Goal: Task Accomplishment & Management: Manage account settings

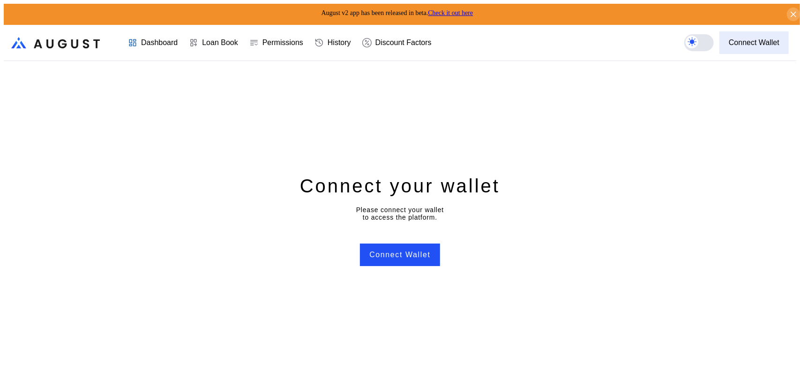
click at [746, 39] on div "Connect Wallet" at bounding box center [754, 42] width 51 height 8
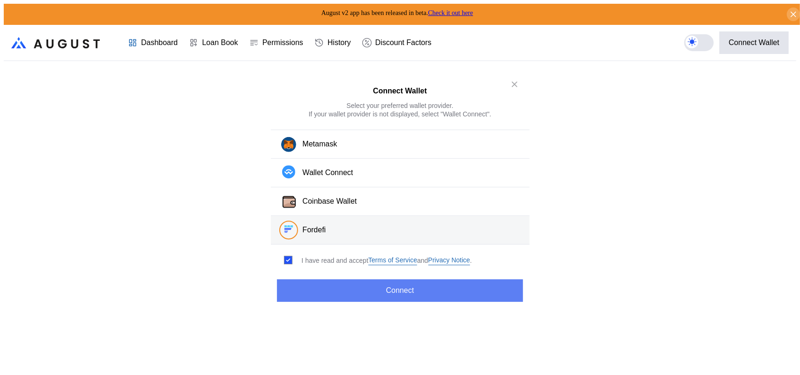
click at [392, 290] on button "Connect" at bounding box center [400, 290] width 246 height 23
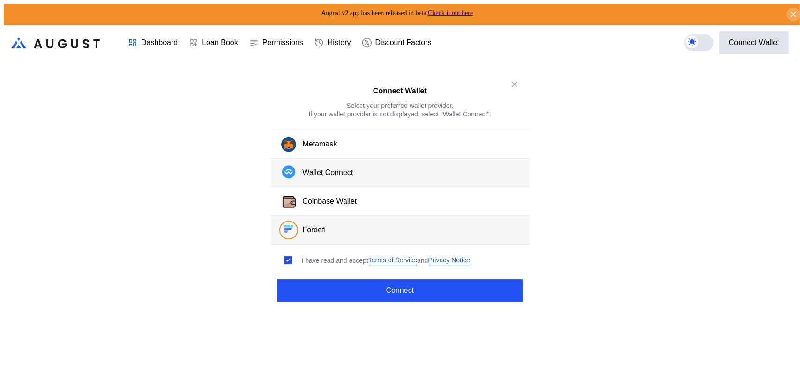
click at [306, 173] on div "Wallet Connect" at bounding box center [328, 173] width 51 height 10
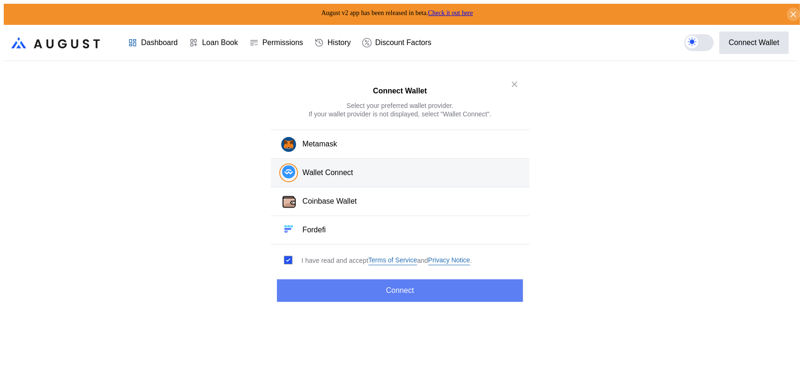
click at [374, 287] on button "Connect" at bounding box center [400, 290] width 246 height 23
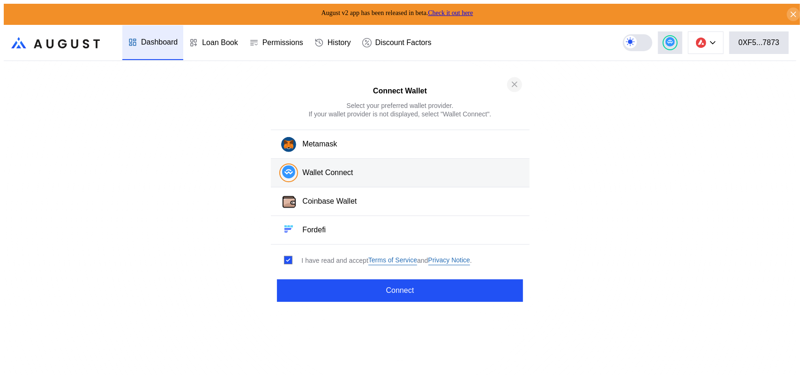
click at [513, 83] on icon "close modal" at bounding box center [514, 84] width 9 height 10
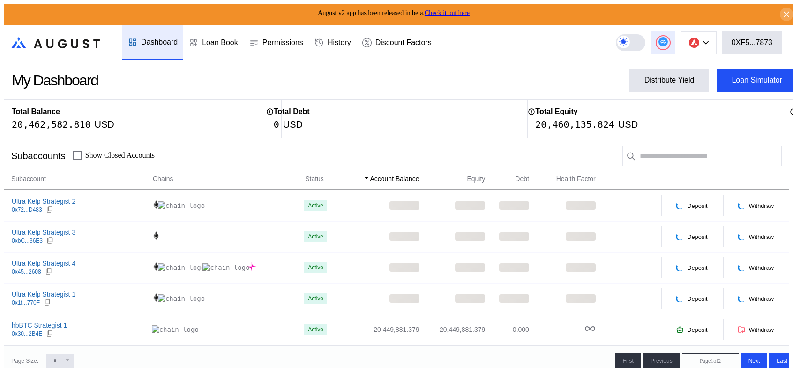
click at [668, 40] on circle at bounding box center [663, 41] width 9 height 9
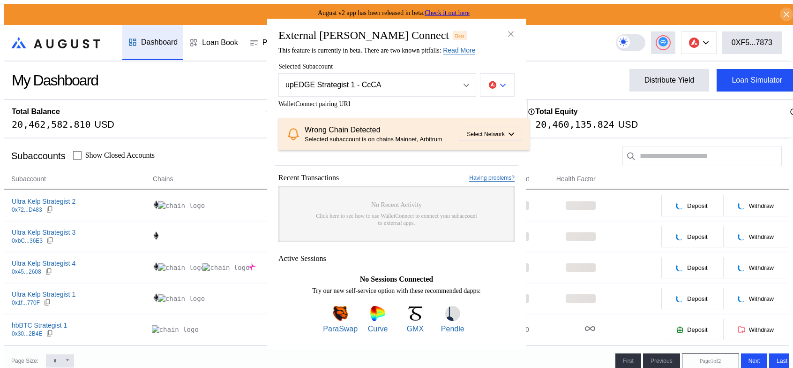
click at [509, 73] on button "modal" at bounding box center [497, 84] width 35 height 23
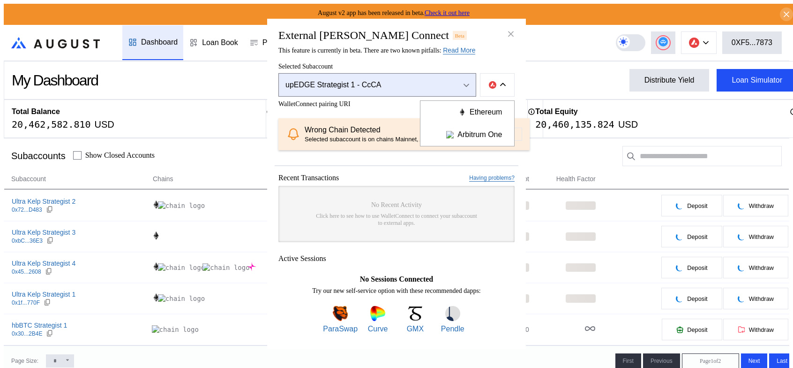
click at [389, 81] on div "upEDGE Strategist 1 - CcCA" at bounding box center [368, 85] width 164 height 8
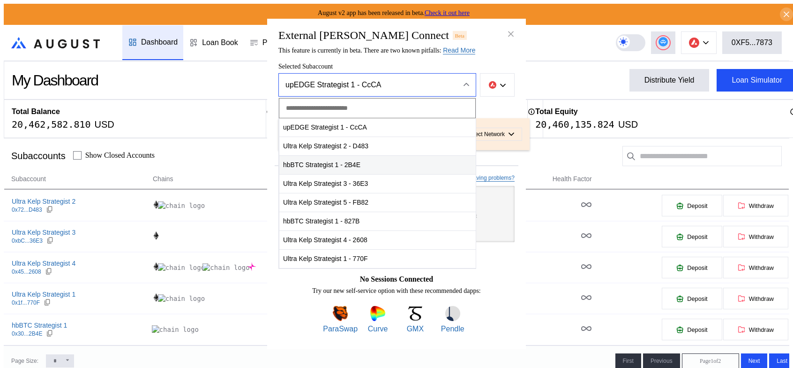
click at [327, 155] on span "hbBTC Strategist 1 - 2B4E" at bounding box center [377, 164] width 196 height 19
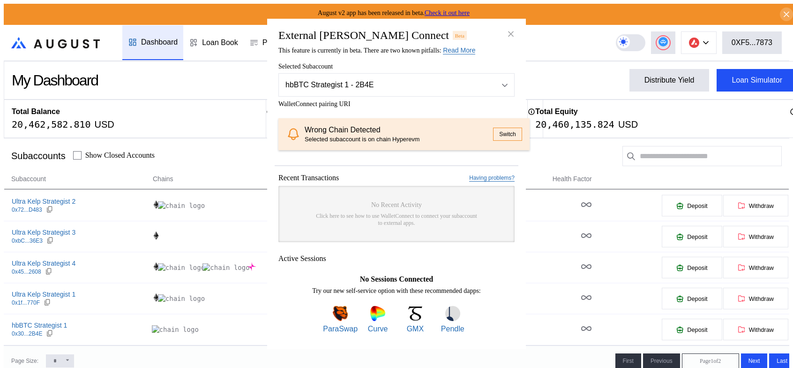
click at [493, 133] on button "Switch" at bounding box center [507, 134] width 29 height 13
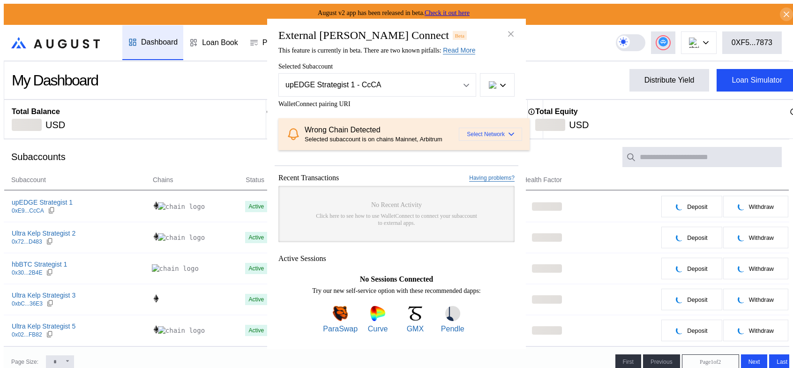
click at [468, 132] on span "Select Network" at bounding box center [486, 134] width 38 height 7
click at [429, 100] on span "WalletConnect pairing URI" at bounding box center [397, 104] width 236 height 8
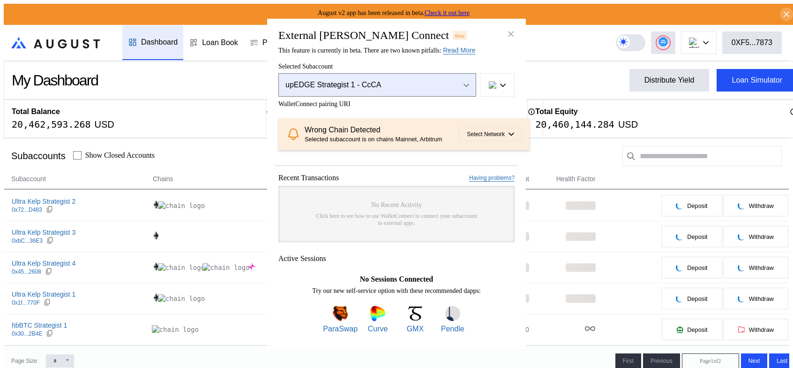
click at [464, 83] on icon "Open menu" at bounding box center [467, 85] width 6 height 4
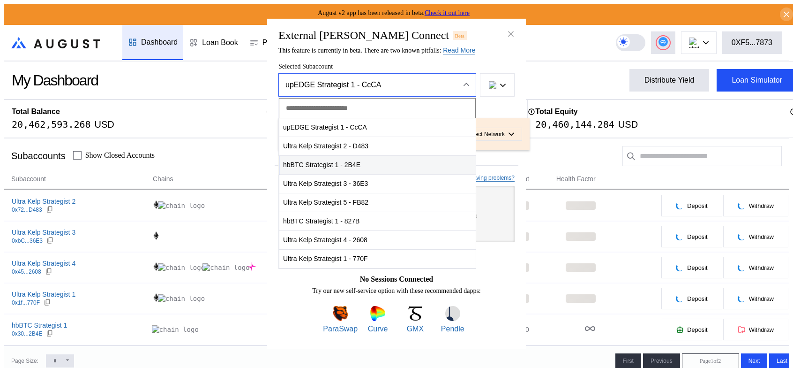
click at [325, 155] on span "hbBTC Strategist 1 - 2B4E" at bounding box center [377, 164] width 196 height 19
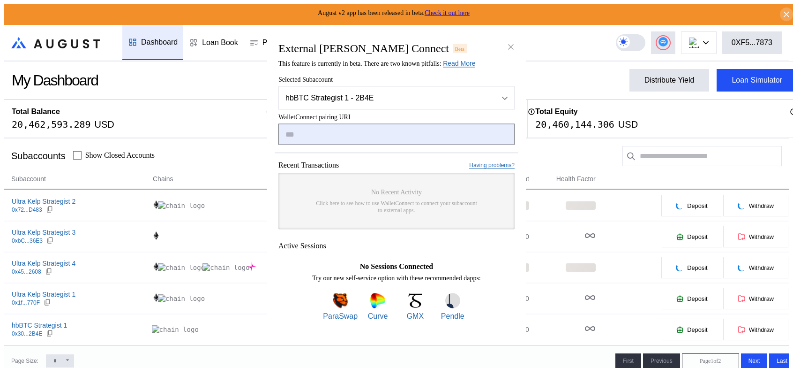
paste input "**********"
type input "**********"
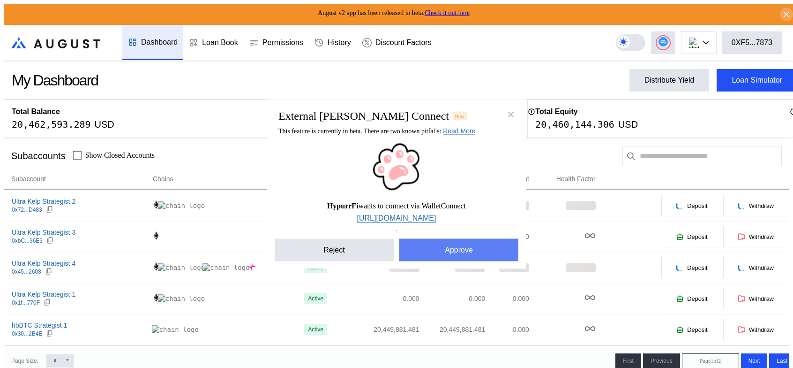
click at [449, 260] on button "Approve" at bounding box center [458, 250] width 119 height 23
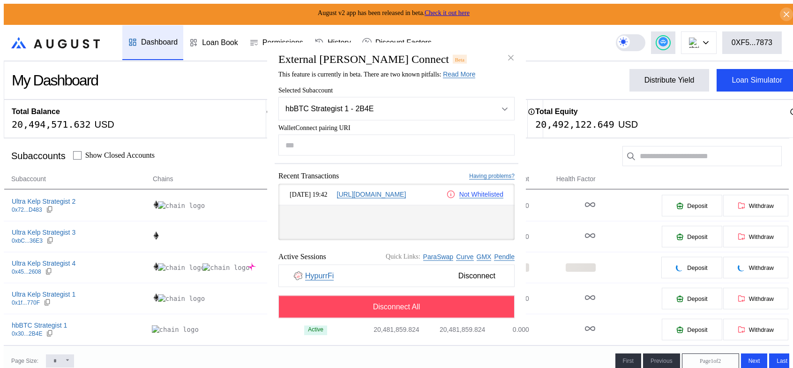
click at [472, 198] on link "Not Whitelisted" at bounding box center [481, 194] width 44 height 8
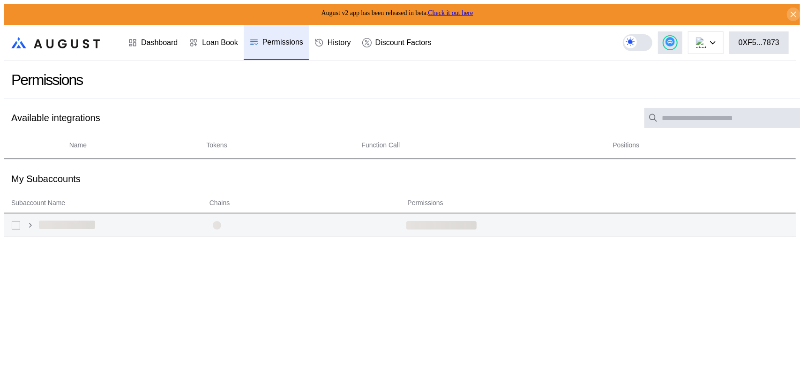
click at [27, 222] on icon at bounding box center [31, 225] width 8 height 8
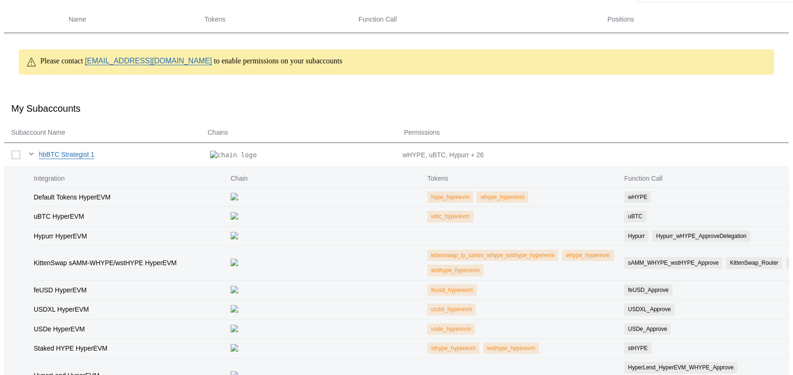
scroll to position [141, 0]
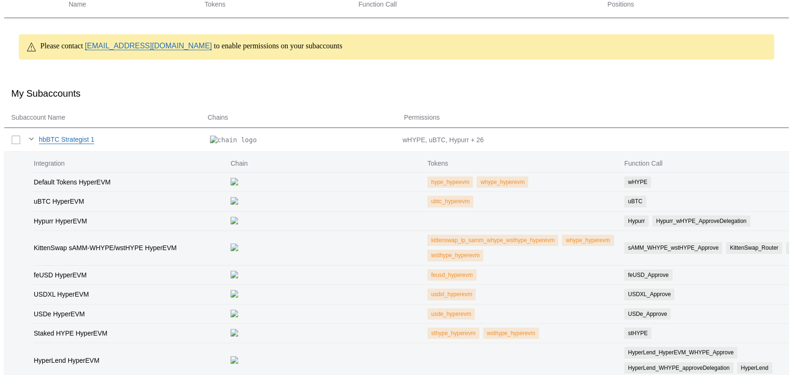
click at [431, 224] on div "Hypurr HyperEVM Hypurr Hypurr_wHYPE_ApproveDelegation" at bounding box center [427, 220] width 786 height 19
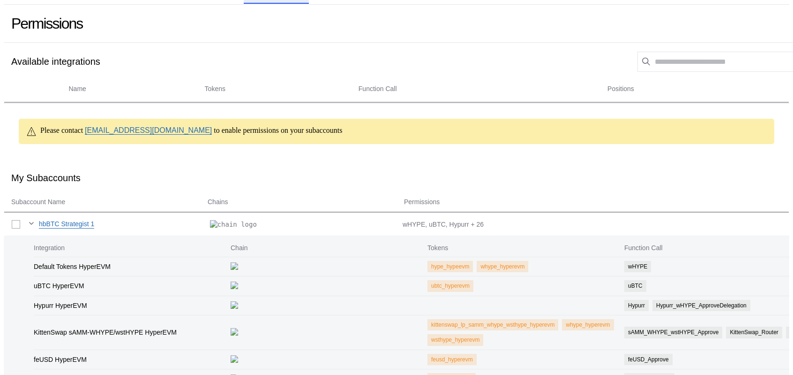
scroll to position [0, 0]
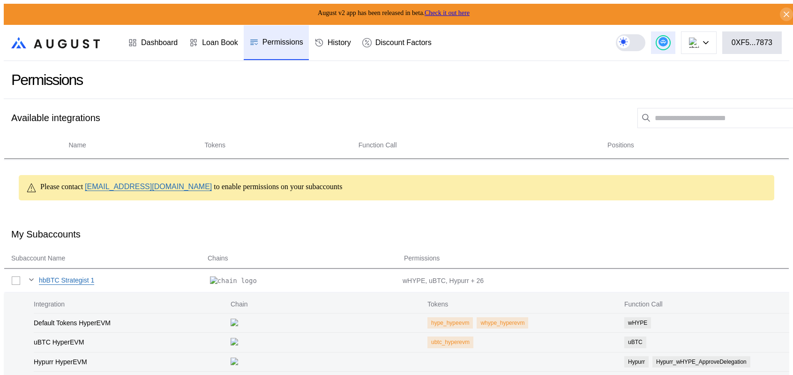
click at [668, 38] on circle at bounding box center [663, 41] width 9 height 9
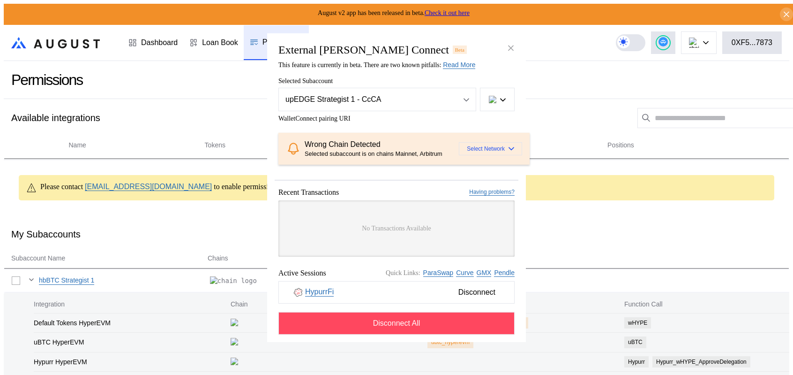
click at [509, 151] on icon "modal" at bounding box center [512, 149] width 6 height 4
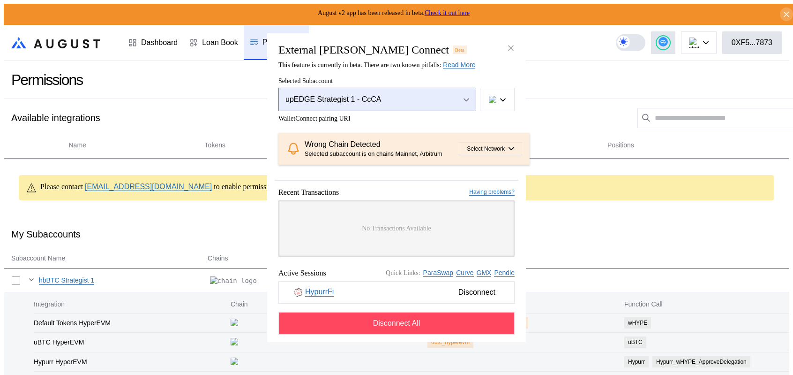
click at [470, 87] on button "upEDGE Strategist 1 - CcCA" at bounding box center [378, 98] width 198 height 23
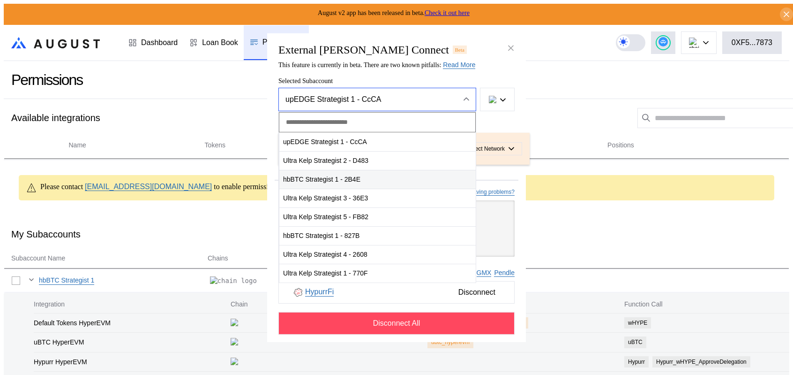
click at [327, 170] on span "hbBTC Strategist 1 - 2B4E" at bounding box center [377, 179] width 196 height 19
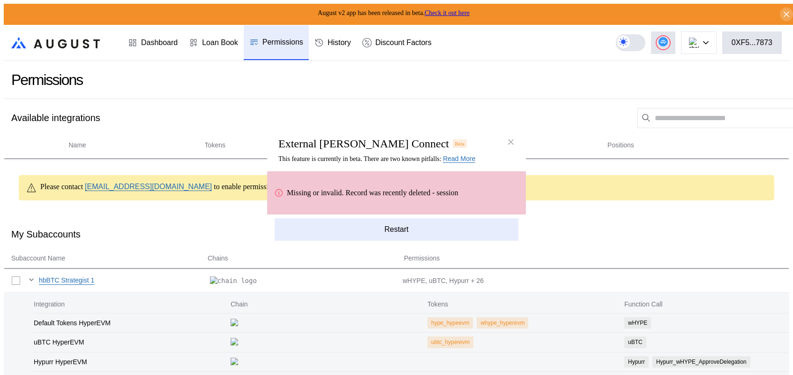
click at [395, 227] on button "Restart" at bounding box center [397, 229] width 244 height 23
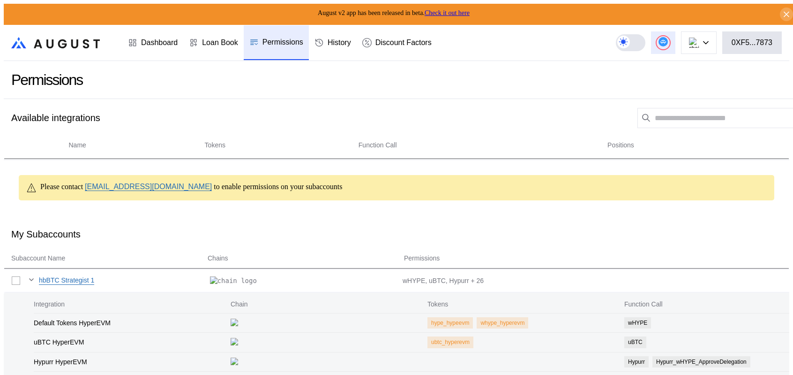
click at [668, 42] on circle at bounding box center [663, 41] width 9 height 9
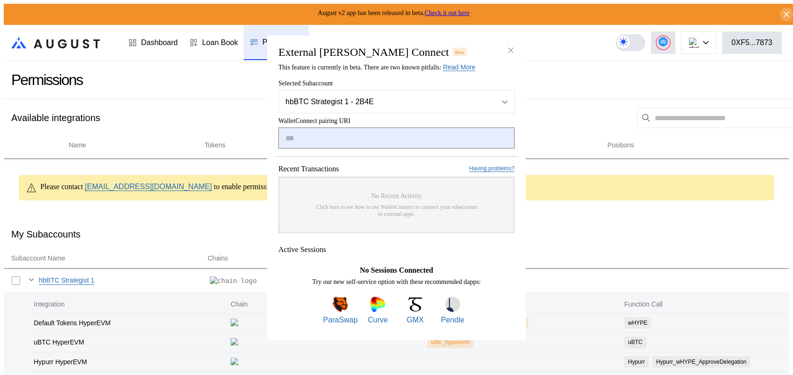
paste input "**********"
type input "**********"
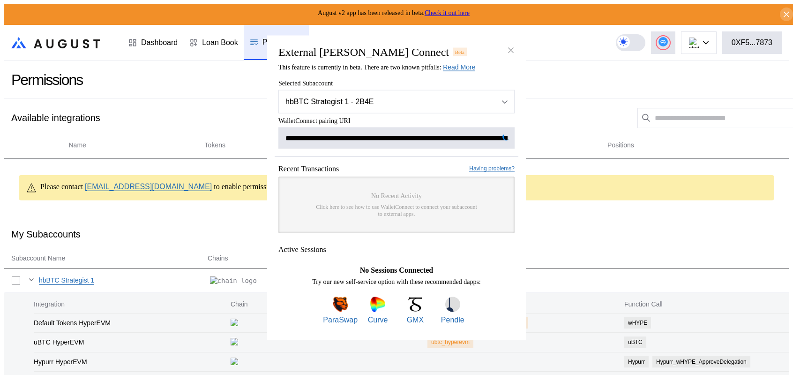
scroll to position [0, 563]
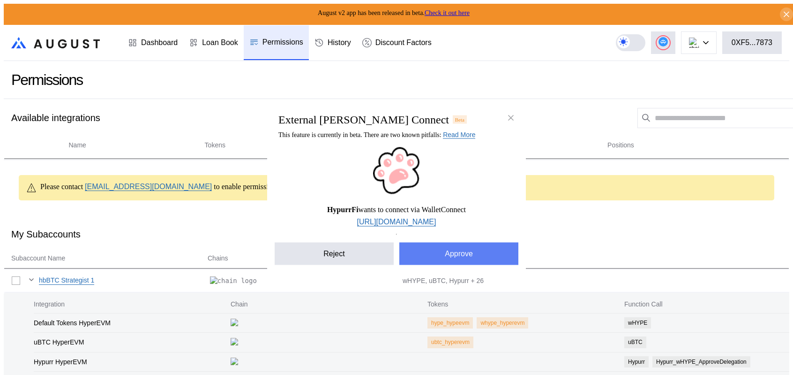
click at [465, 264] on button "Approve" at bounding box center [458, 253] width 119 height 23
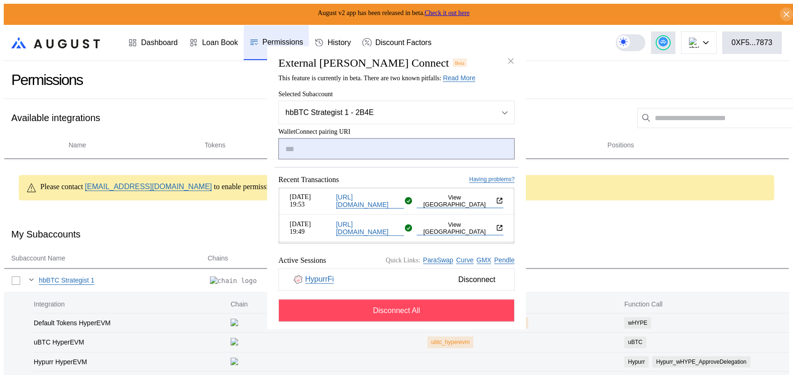
paste input "**********"
type input "**********"
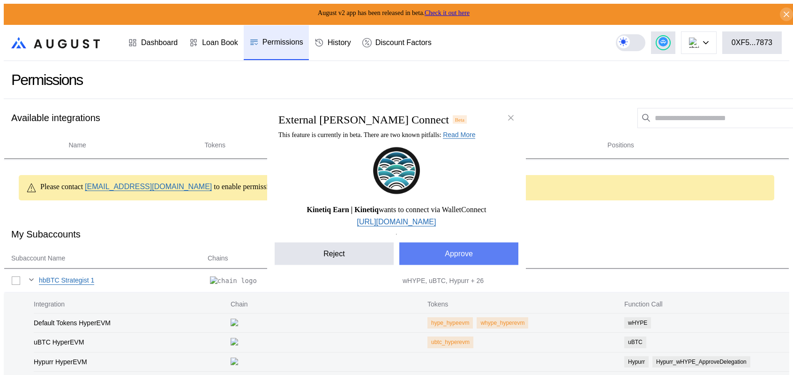
click at [444, 264] on button "Approve" at bounding box center [458, 253] width 119 height 23
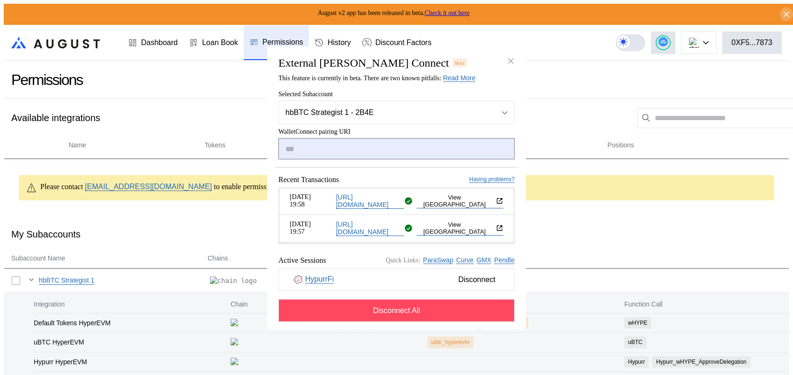
paste input "**********"
type input "**********"
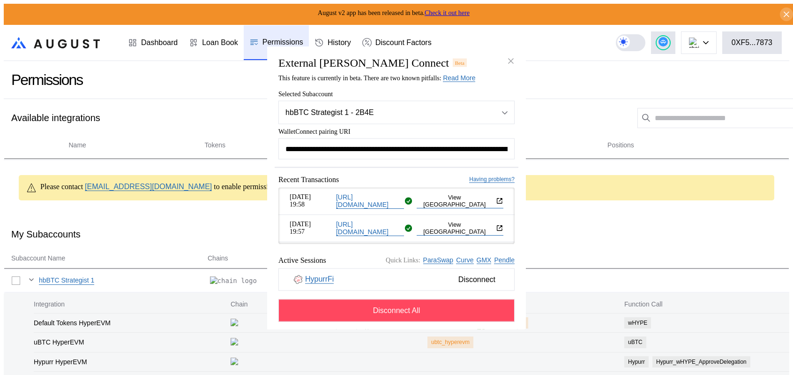
scroll to position [0, 566]
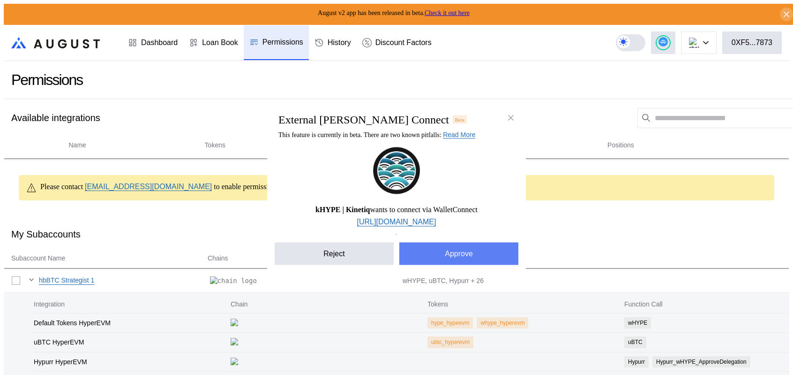
click at [440, 264] on button "Approve" at bounding box center [458, 253] width 119 height 23
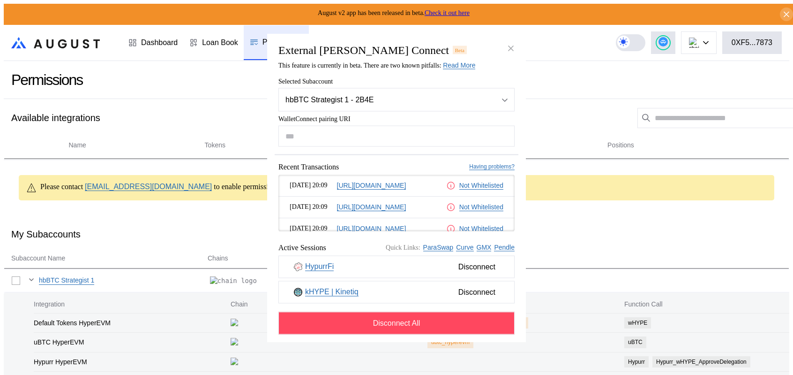
click at [510, 231] on div "[DATE] 20:09 [URL][DOMAIN_NAME] Not Whitelisted [DATE] 20:09 [URL][DOMAIN_NAME]…" at bounding box center [397, 202] width 236 height 56
click at [511, 231] on div "[DATE] 20:10 [URL][DOMAIN_NAME] Not Whitelisted [DATE] 20:10 [URL][DOMAIN_NAME]…" at bounding box center [397, 202] width 236 height 56
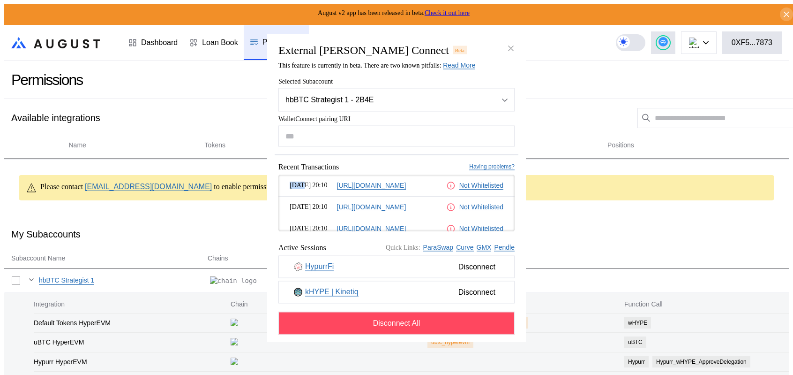
click at [511, 231] on div "[DATE] 20:10 [URL][DOMAIN_NAME] Not Whitelisted [DATE] 20:10 [URL][DOMAIN_NAME]…" at bounding box center [397, 202] width 236 height 56
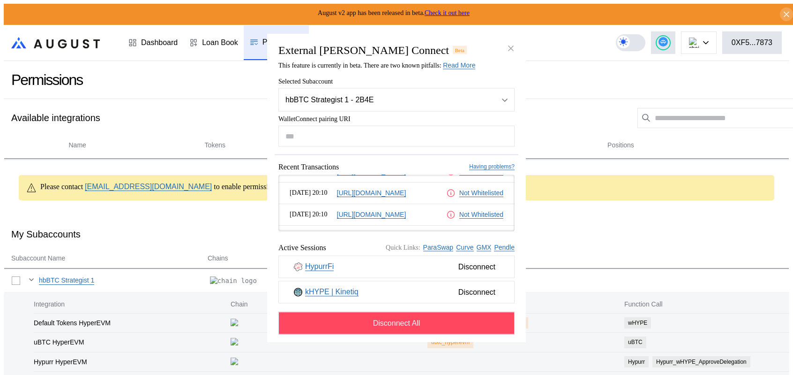
click at [511, 231] on div "[DATE] 20:10 [URL][DOMAIN_NAME] Not Whitelisted [DATE] 20:10 [URL][DOMAIN_NAME]…" at bounding box center [397, 202] width 236 height 56
drag, startPoint x: 511, startPoint y: 207, endPoint x: 509, endPoint y: 236, distance: 29.1
click at [509, 231] on div "[DATE] 20:10 [URL][DOMAIN_NAME] Not Whitelisted [DATE] 20:10 [URL][DOMAIN_NAME]…" at bounding box center [397, 202] width 236 height 56
click at [511, 231] on div "[DATE] 20:10 [URL][DOMAIN_NAME] Not Whitelisted [DATE] 20:10 [URL][DOMAIN_NAME]…" at bounding box center [397, 202] width 236 height 56
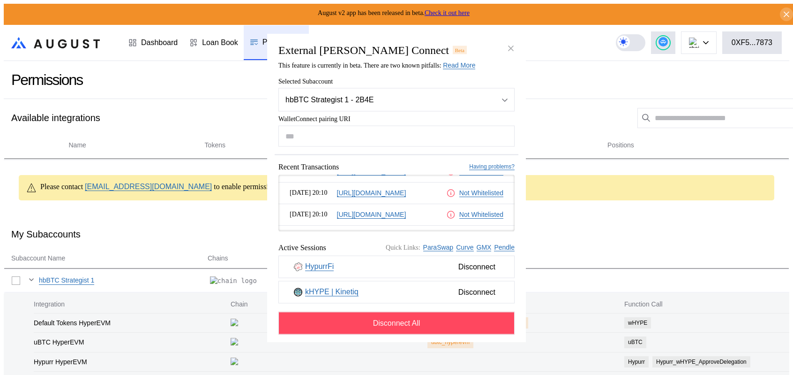
click at [511, 231] on div "[DATE] 20:10 [URL][DOMAIN_NAME] Not Whitelisted [DATE] 20:10 [URL][DOMAIN_NAME]…" at bounding box center [397, 202] width 236 height 56
drag, startPoint x: 512, startPoint y: 207, endPoint x: 512, endPoint y: 196, distance: 10.3
click at [512, 196] on div "[DATE] 20:10 [URL][DOMAIN_NAME] Not Whitelisted [DATE] 20:10 [URL][DOMAIN_NAME]…" at bounding box center [397, 202] width 236 height 56
click at [511, 196] on div "[DATE] 20:10 [URL][DOMAIN_NAME] Not Whitelisted [DATE] 20:10 [URL][DOMAIN_NAME]…" at bounding box center [397, 202] width 236 height 56
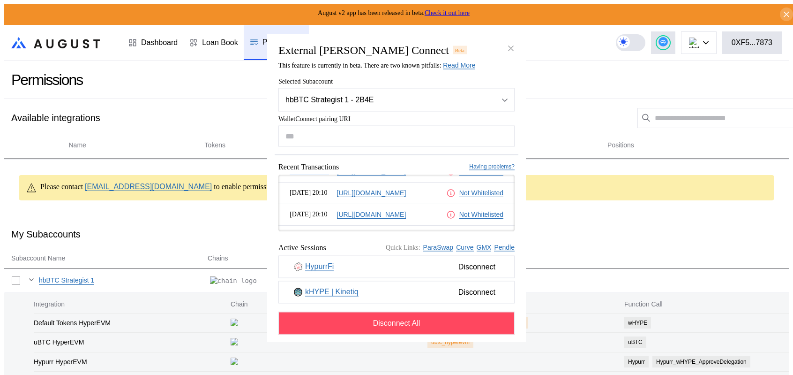
click at [511, 196] on div "[DATE] 20:10 [URL][DOMAIN_NAME] Not Whitelisted [DATE] 20:10 [URL][DOMAIN_NAME]…" at bounding box center [397, 202] width 236 height 56
drag, startPoint x: 511, startPoint y: 208, endPoint x: 513, endPoint y: 196, distance: 12.0
click at [513, 196] on div "[DATE] 20:10 [URL][DOMAIN_NAME] Not Whitelisted [DATE] 20:10 [URL][DOMAIN_NAME]…" at bounding box center [397, 202] width 236 height 56
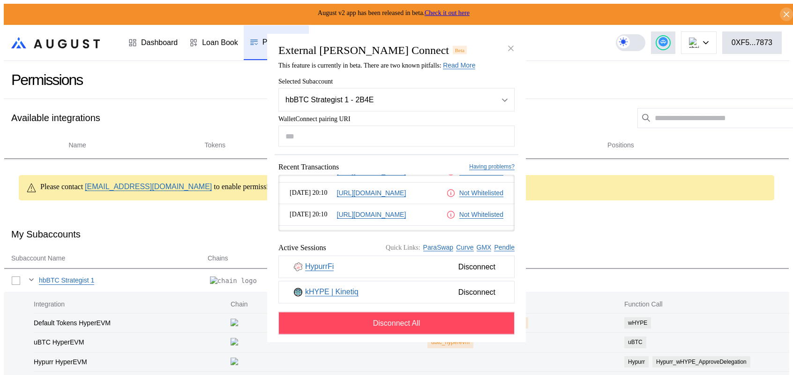
click at [410, 211] on div "[DATE] 20:10 [URL][DOMAIN_NAME] Not Whitelisted [DATE] 20:10 [URL][DOMAIN_NAME]…" at bounding box center [397, 202] width 236 height 56
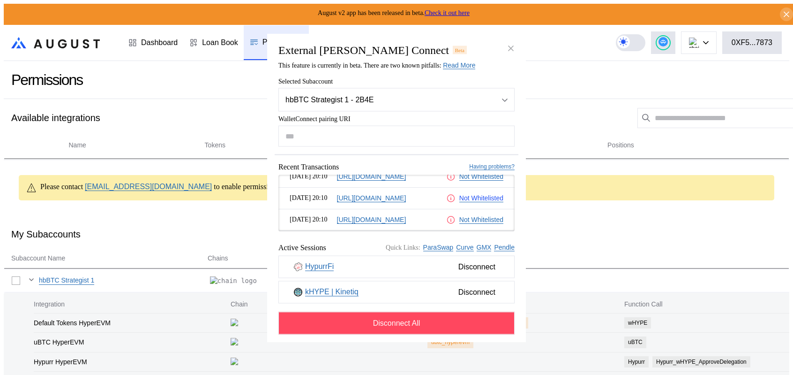
scroll to position [0, 0]
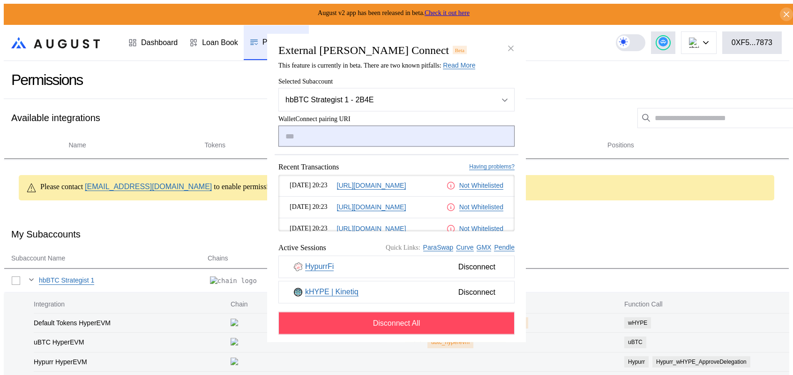
paste input "**********"
type input "**********"
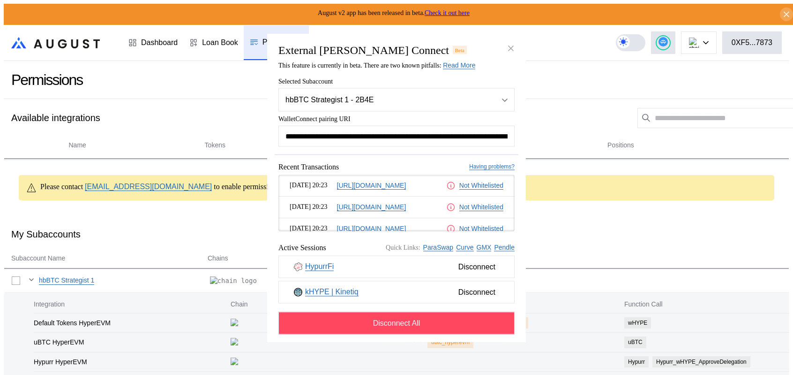
scroll to position [0, 547]
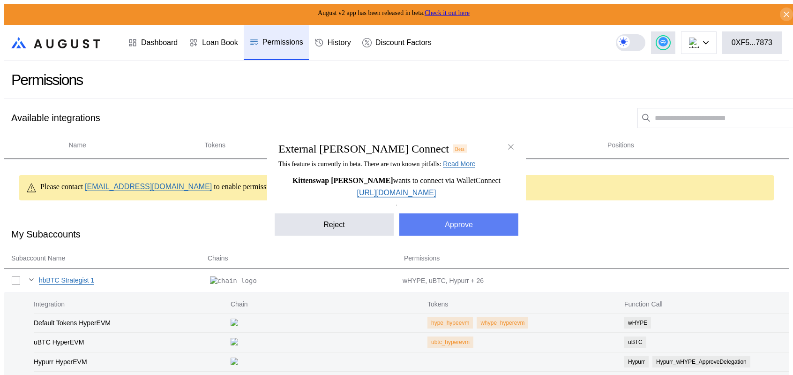
click at [453, 235] on button "Approve" at bounding box center [458, 224] width 119 height 23
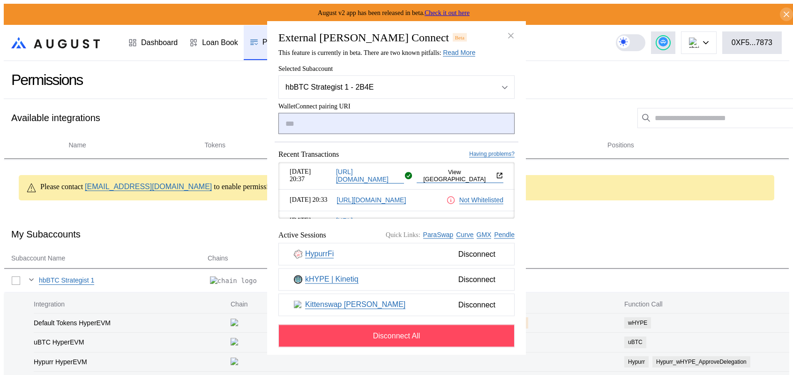
paste input "**********"
type input "**********"
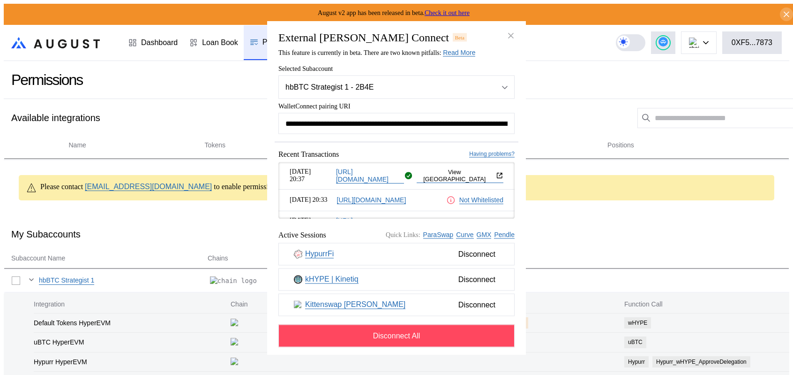
scroll to position [0, 580]
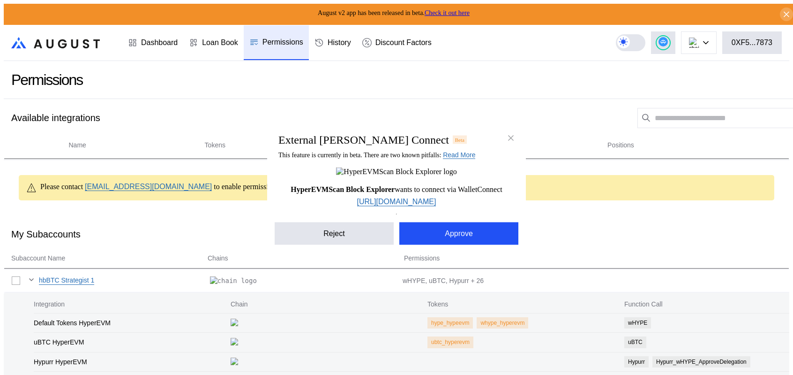
click at [465, 252] on div "External [PERSON_NAME] Connect Beta This feature is currently in beta. There ar…" at bounding box center [396, 187] width 259 height 129
click at [465, 244] on button "Approve" at bounding box center [458, 233] width 119 height 23
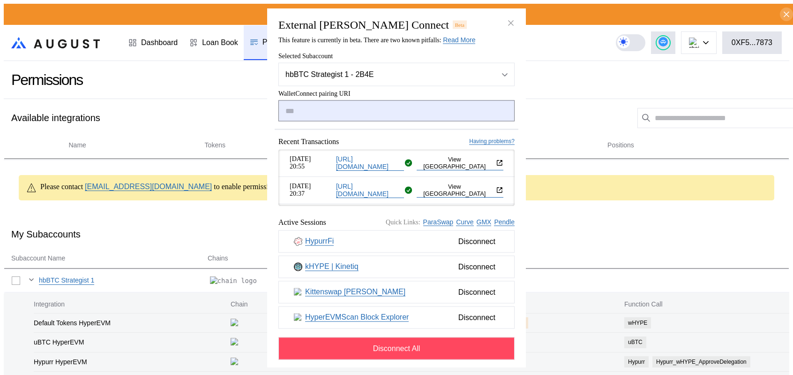
paste input "**********"
type input "**********"
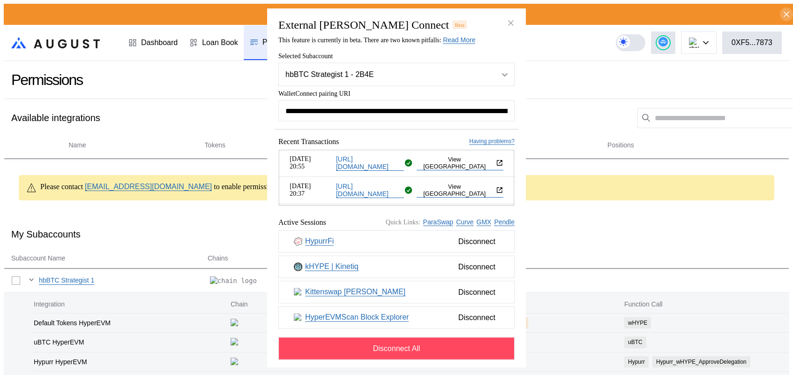
scroll to position [0, 556]
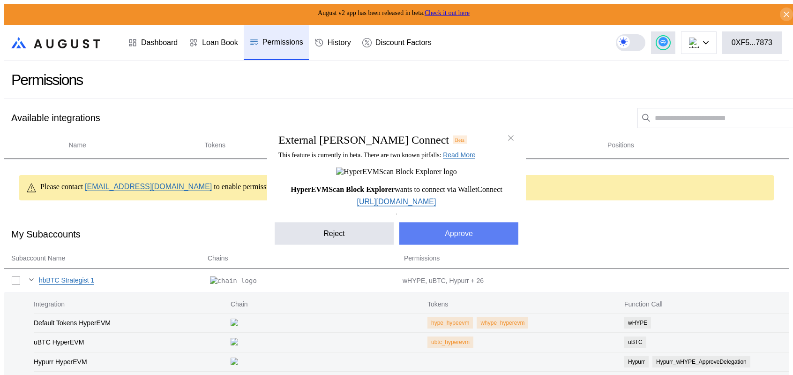
click at [452, 244] on button "Approve" at bounding box center [458, 233] width 119 height 23
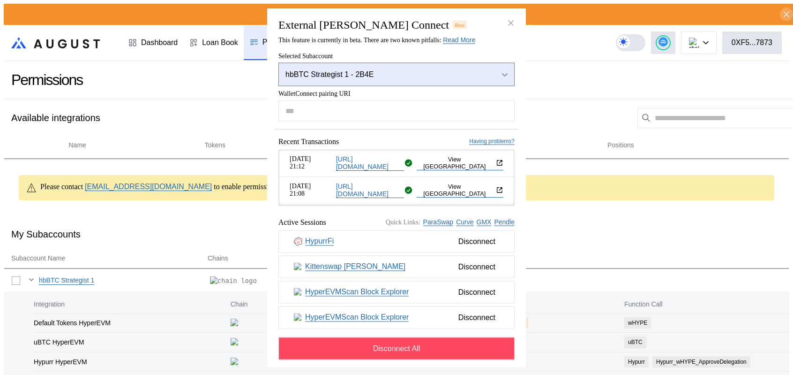
click at [465, 70] on div "hbBTC Strategist 1 - 2B4E" at bounding box center [385, 74] width 198 height 8
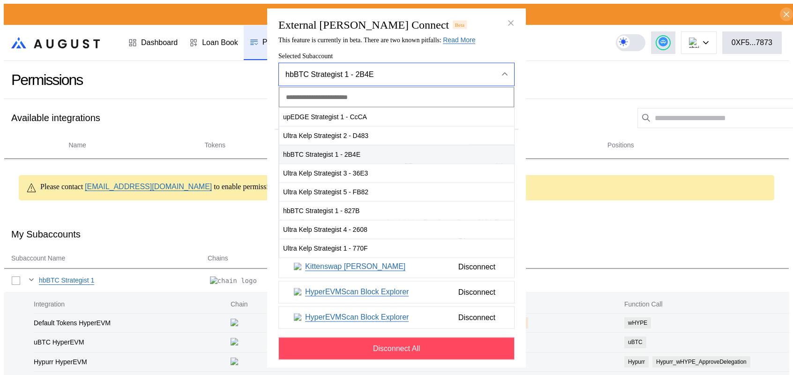
click at [362, 154] on span "hbBTC Strategist 1 - 2B4E" at bounding box center [396, 153] width 235 height 19
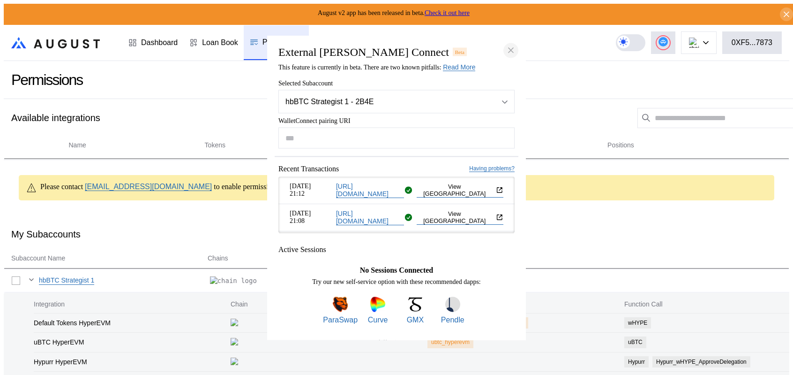
click at [511, 48] on icon "close modal" at bounding box center [511, 50] width 5 height 5
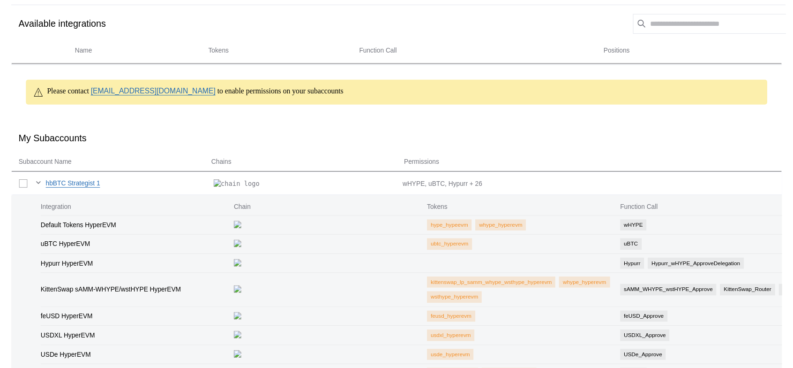
scroll to position [0, 0]
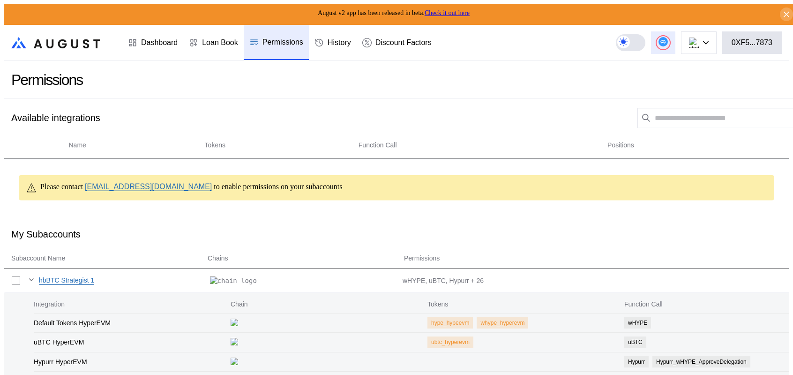
click at [668, 37] on icon at bounding box center [663, 41] width 9 height 9
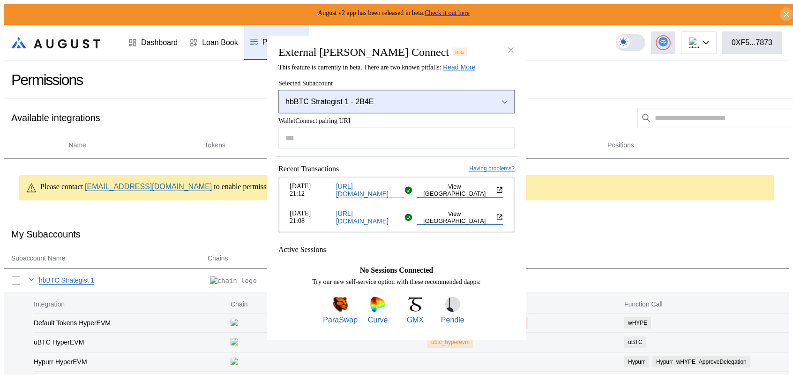
click at [399, 97] on div "hbBTC Strategist 1 - 2B4E" at bounding box center [385, 101] width 198 height 8
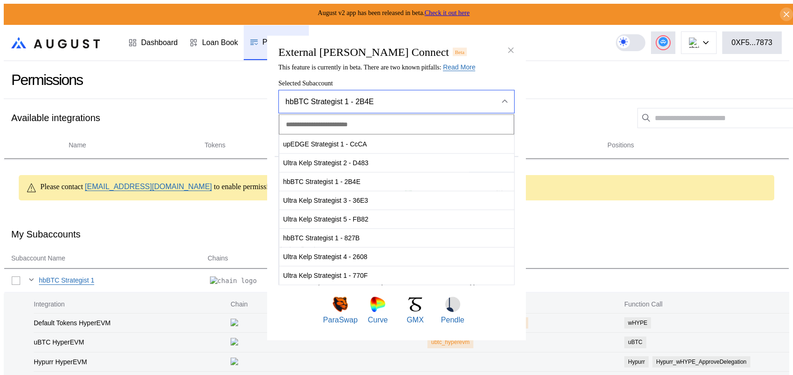
click at [399, 97] on div "hbBTC Strategist 1 - 2B4E" at bounding box center [385, 101] width 198 height 8
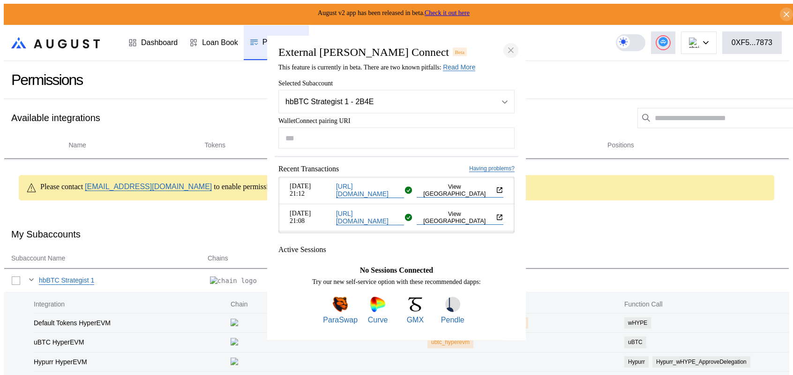
click at [512, 45] on icon "close modal" at bounding box center [510, 50] width 9 height 10
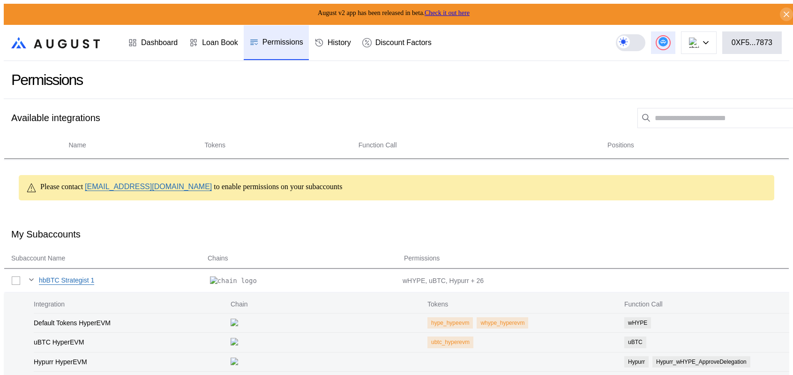
click at [670, 36] on div at bounding box center [663, 42] width 13 height 13
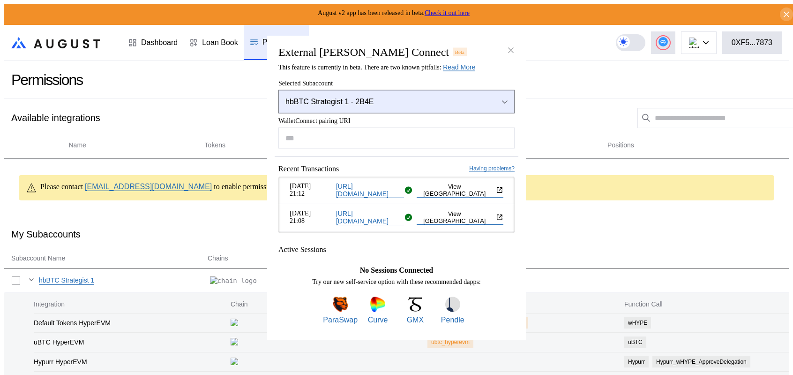
click at [391, 97] on div "hbBTC Strategist 1 - 2B4E" at bounding box center [385, 101] width 198 height 8
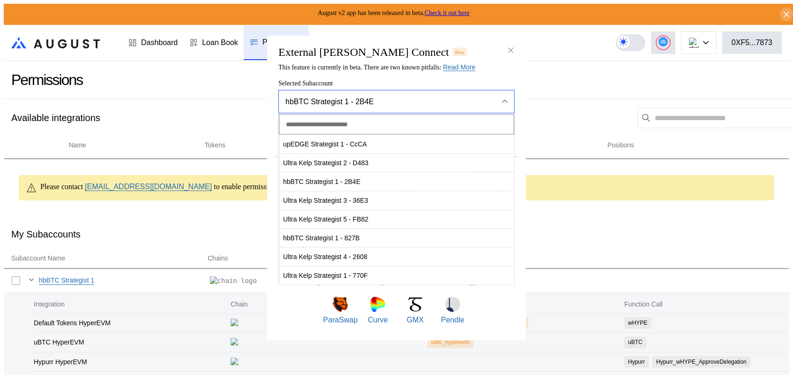
click at [391, 97] on div "hbBTC Strategist 1 - 2B4E" at bounding box center [385, 101] width 198 height 8
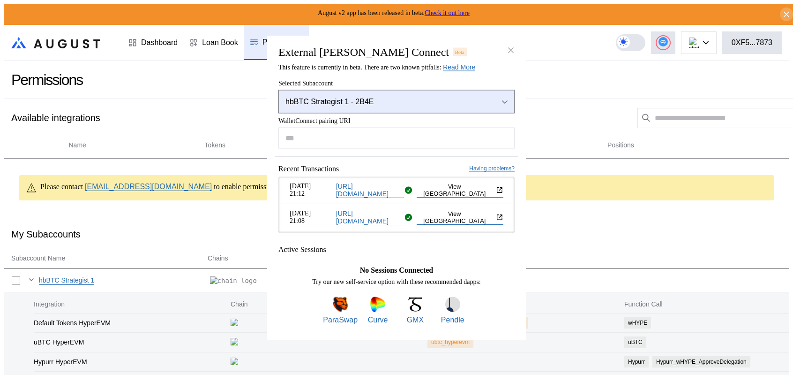
click at [391, 97] on div "hbBTC Strategist 1 - 2B4E" at bounding box center [385, 101] width 198 height 8
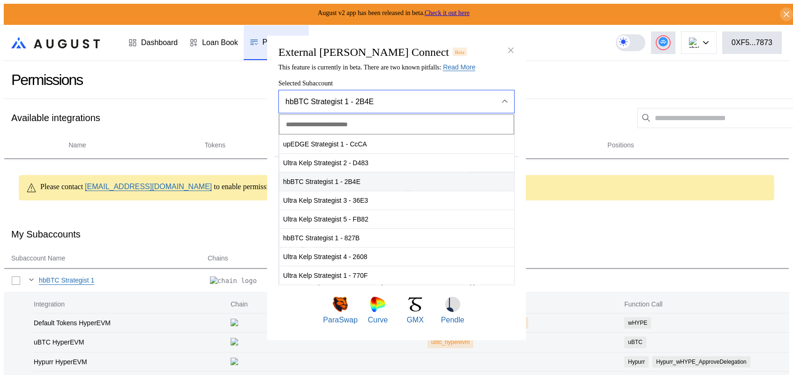
click at [328, 177] on span "hbBTC Strategist 1 - 2B4E" at bounding box center [396, 181] width 235 height 19
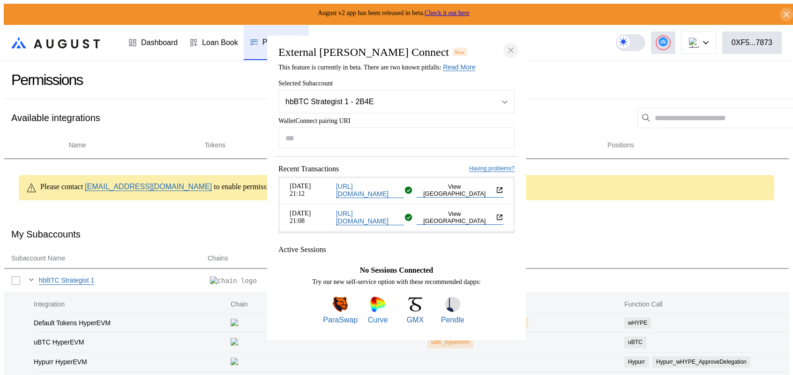
click at [511, 45] on icon "close modal" at bounding box center [510, 50] width 9 height 10
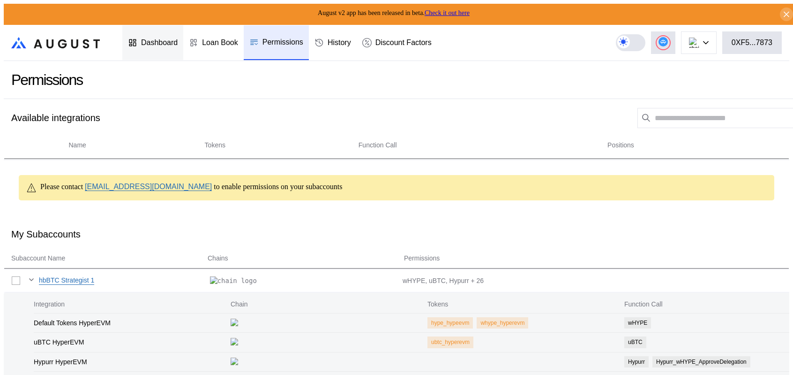
click at [158, 38] on div "Dashboard" at bounding box center [159, 42] width 37 height 8
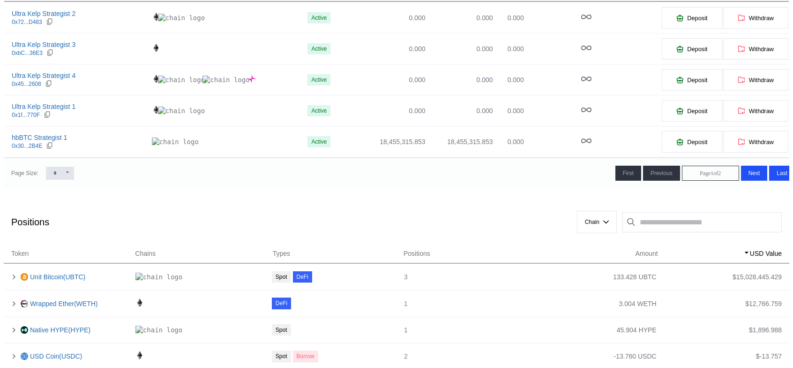
scroll to position [141, 0]
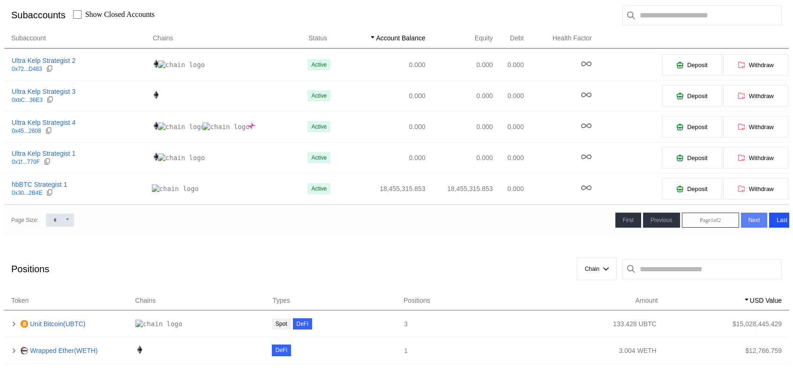
click at [749, 223] on span "Next" at bounding box center [755, 220] width 12 height 7
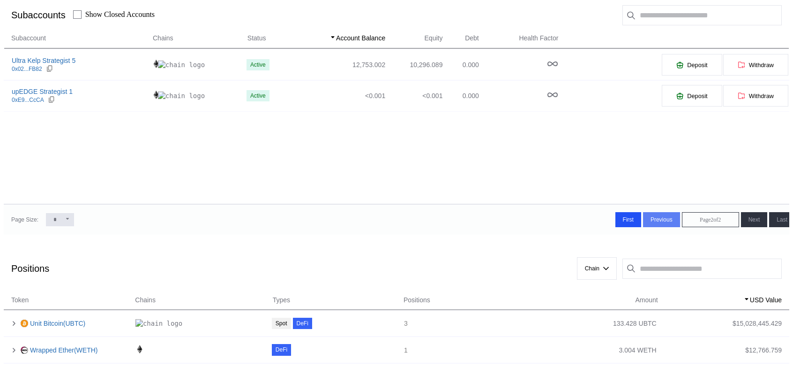
click at [651, 223] on span "Previous" at bounding box center [662, 219] width 22 height 7
